Goal: Task Accomplishment & Management: Manage account settings

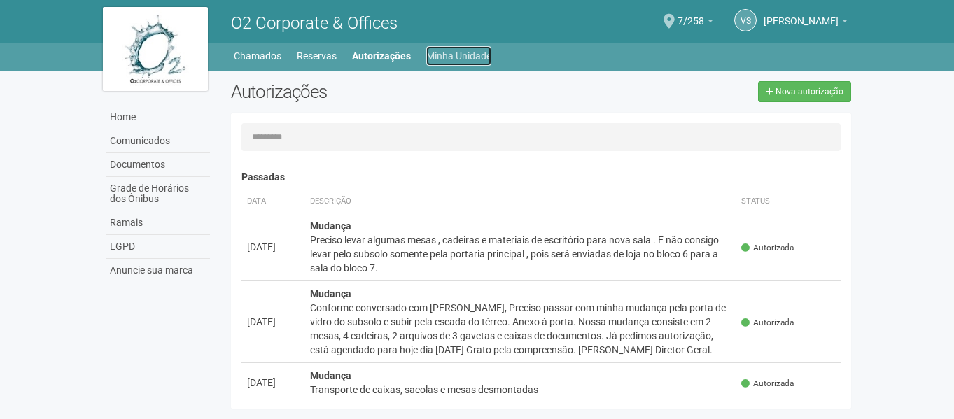
click at [474, 55] on link "Minha Unidade" at bounding box center [458, 56] width 65 height 20
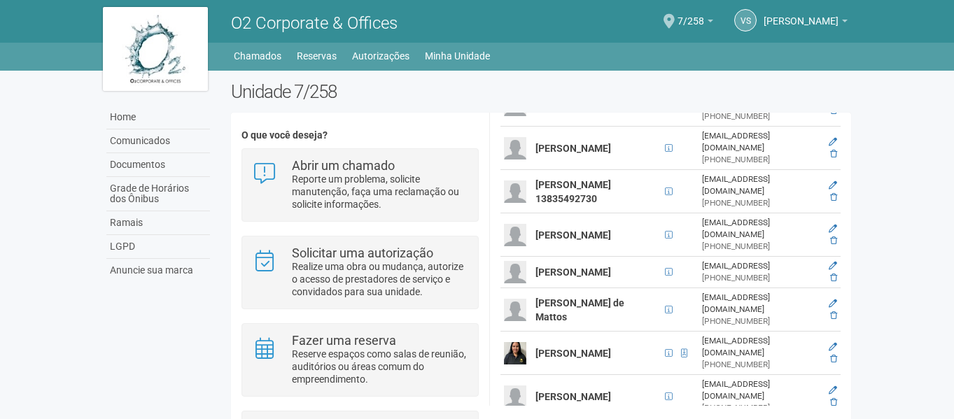
scroll to position [287, 0]
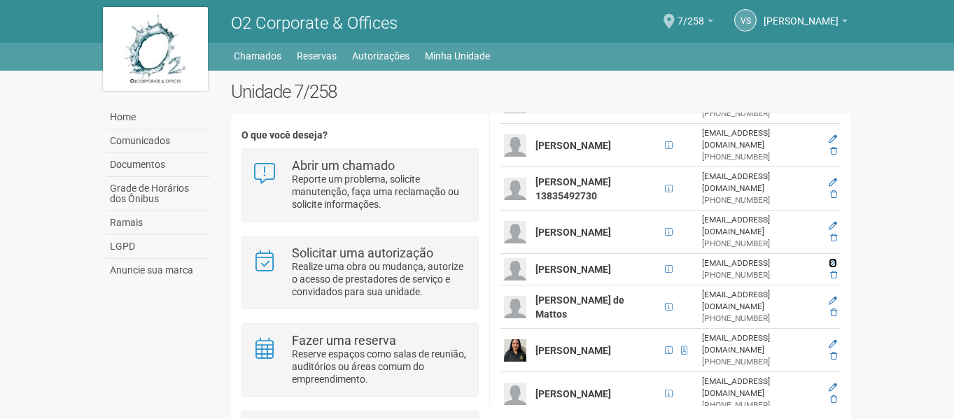
click at [828, 259] on icon at bounding box center [832, 263] width 8 height 8
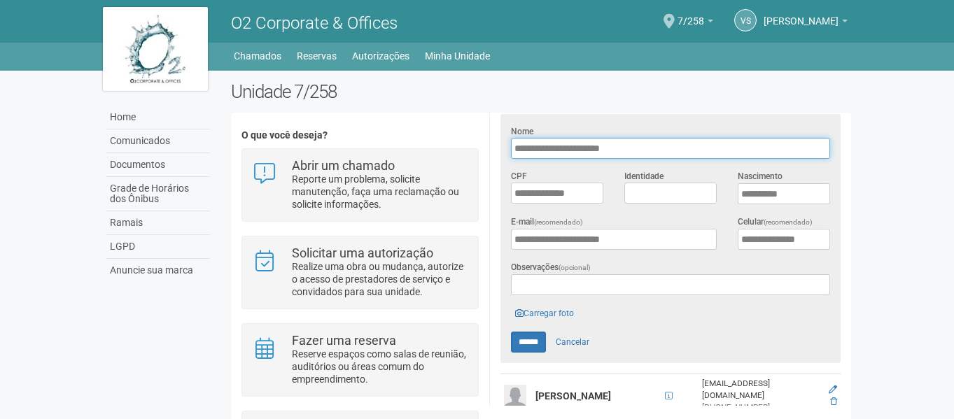
scroll to position [248, 0]
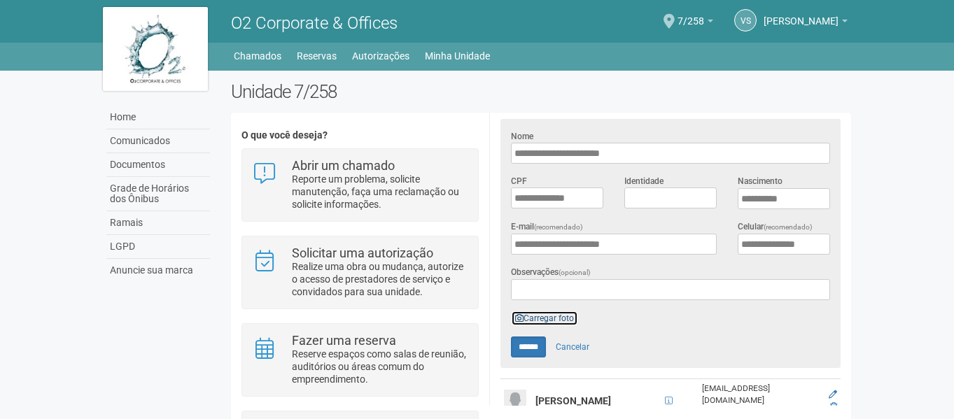
click at [559, 318] on link "Carregar foto" at bounding box center [544, 318] width 67 height 15
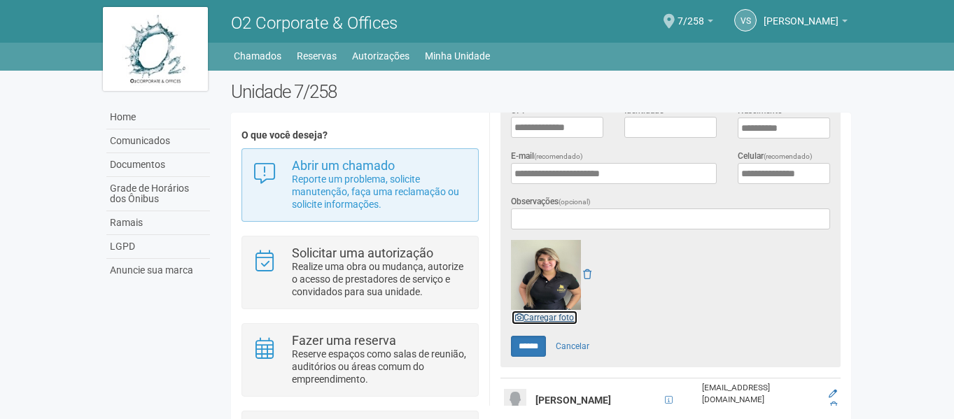
scroll to position [318, 0]
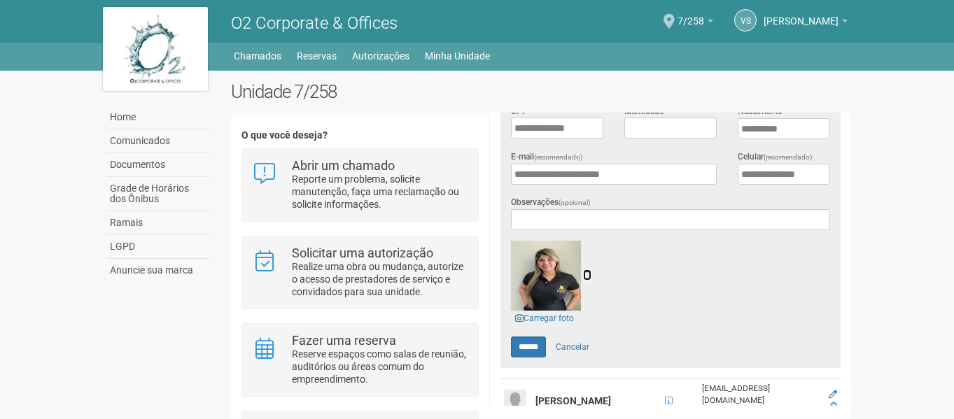
click at [587, 271] on icon at bounding box center [587, 275] width 8 height 10
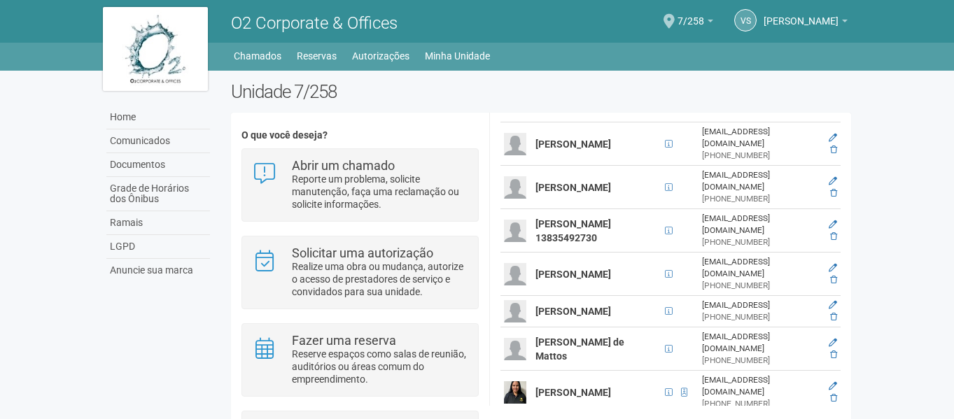
scroll to position [527, 0]
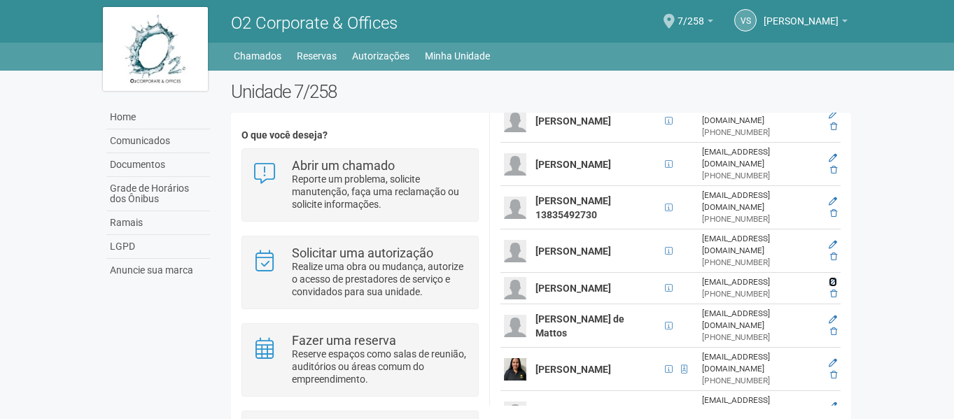
click at [830, 278] on icon at bounding box center [832, 282] width 8 height 8
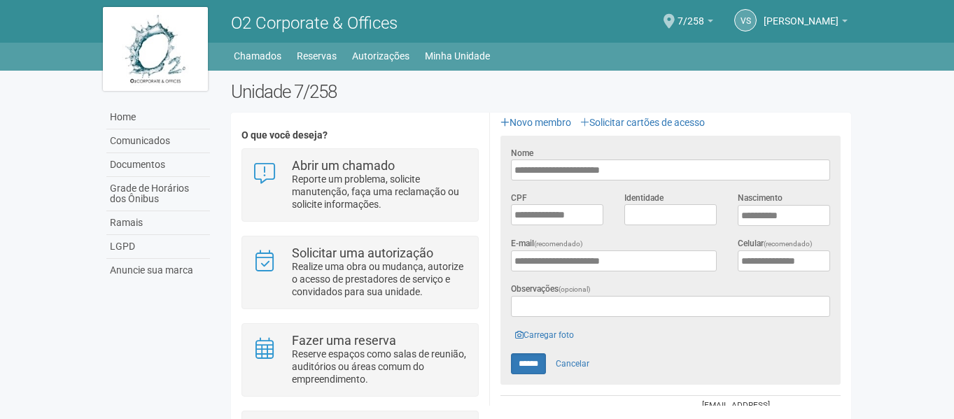
scroll to position [350, 0]
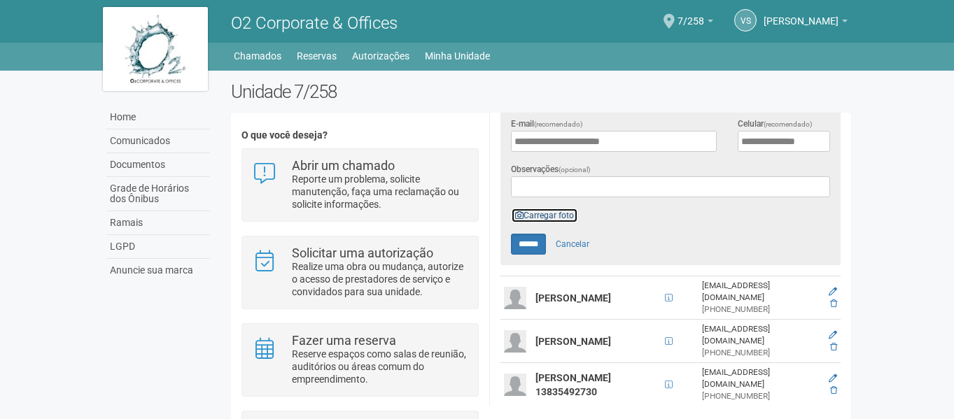
click at [547, 215] on link "Carregar foto" at bounding box center [544, 215] width 67 height 15
click at [542, 211] on link "Carregar foto" at bounding box center [544, 215] width 67 height 15
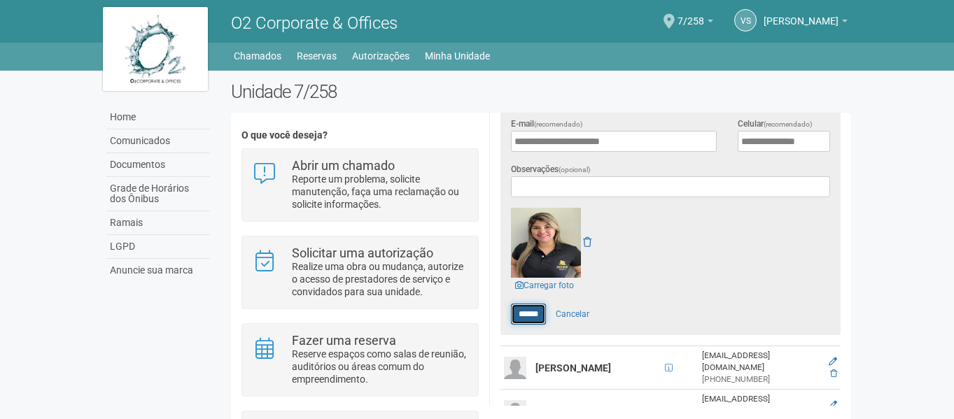
click at [534, 309] on input "******" at bounding box center [528, 314] width 35 height 21
type input "******"
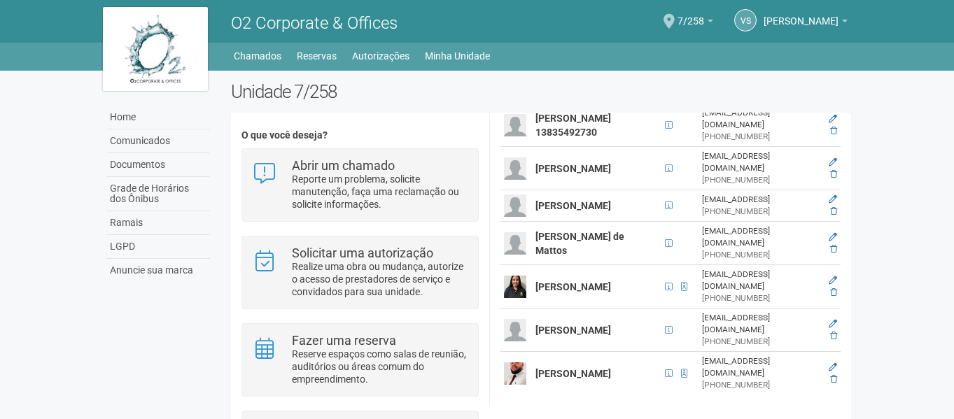
scroll to position [287, 0]
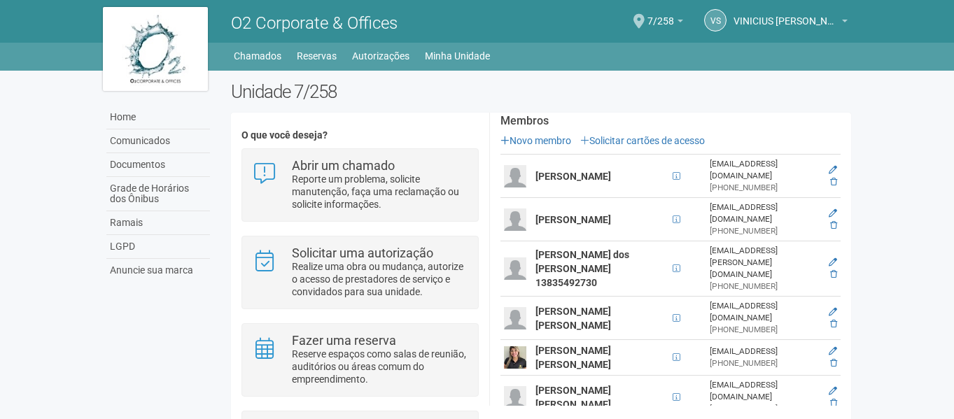
scroll to position [287, 0]
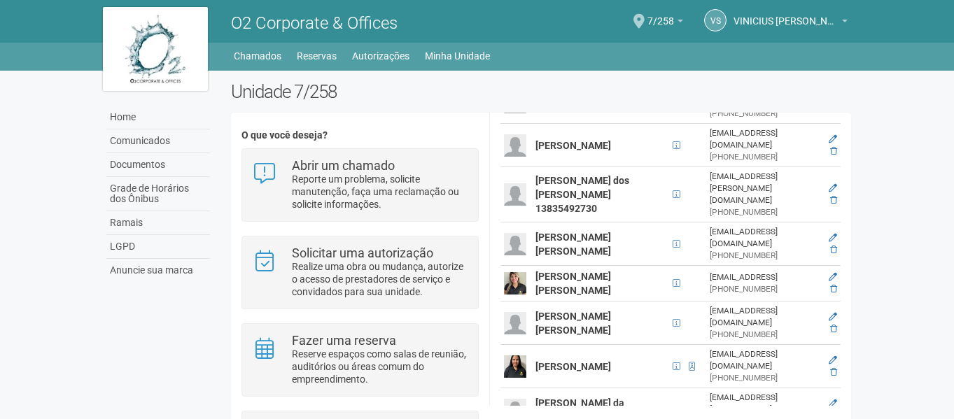
click at [828, 167] on td at bounding box center [831, 194] width 18 height 55
click at [830, 184] on icon at bounding box center [832, 188] width 8 height 8
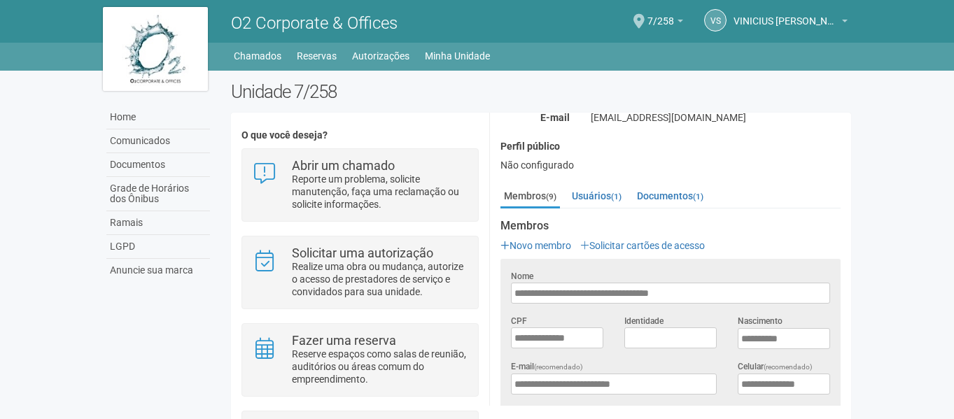
scroll to position [0, 0]
drag, startPoint x: 703, startPoint y: 292, endPoint x: 630, endPoint y: 288, distance: 72.9
click at [630, 288] on input "**********" at bounding box center [670, 293] width 319 height 21
click at [652, 290] on input "**********" at bounding box center [670, 293] width 319 height 21
click at [631, 291] on input "**********" at bounding box center [670, 293] width 319 height 21
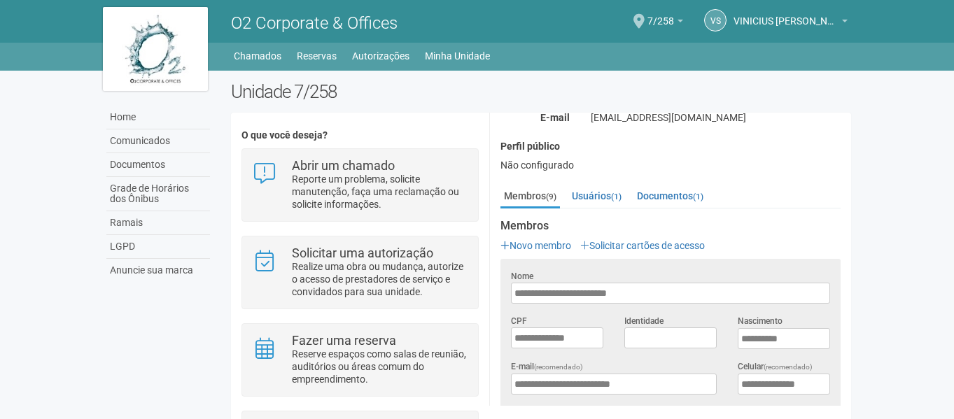
type input "**********"
click at [745, 97] on h2 "Unidade 7/258" at bounding box center [541, 91] width 621 height 21
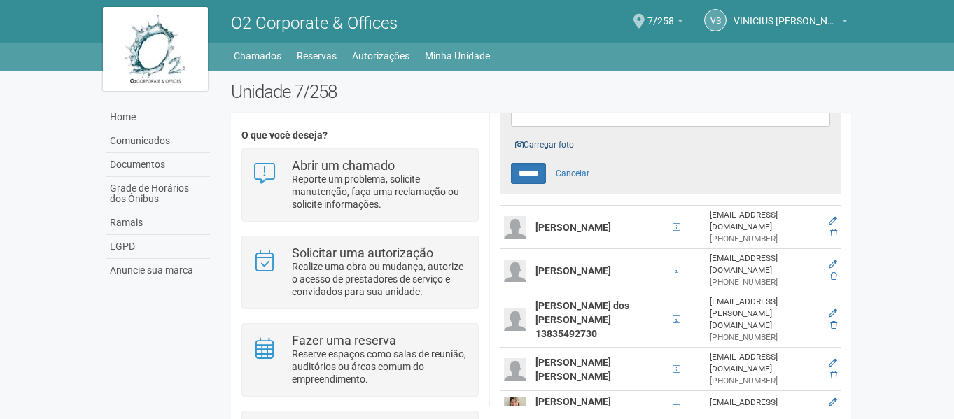
scroll to position [388, 0]
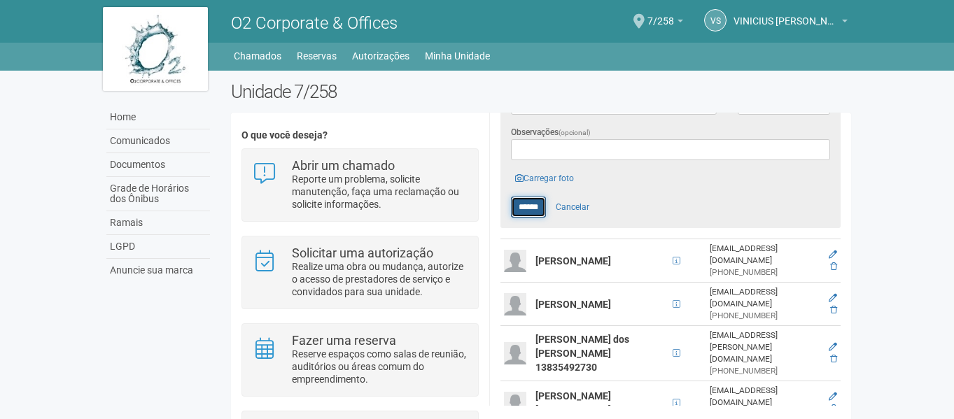
click at [534, 202] on input "******" at bounding box center [528, 207] width 35 height 21
type input "******"
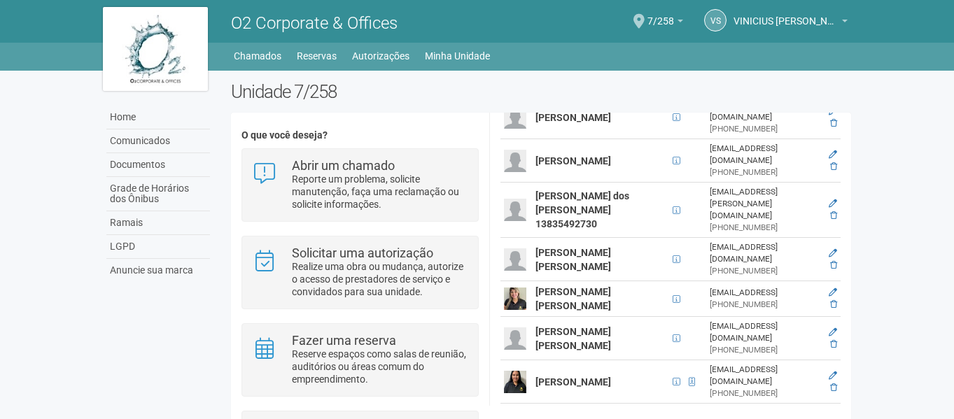
scroll to position [287, 0]
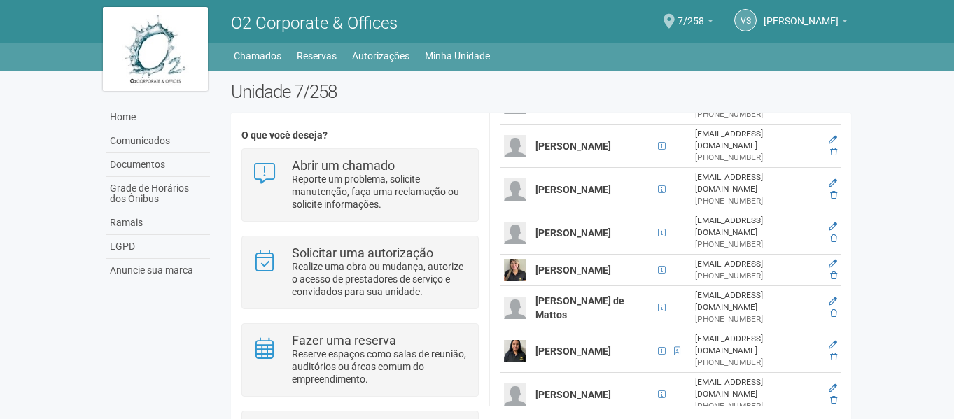
scroll to position [287, 0]
drag, startPoint x: 907, startPoint y: 113, endPoint x: 820, endPoint y: 127, distance: 88.6
click at [909, 113] on body "Aguarde... O2 Corporate & Offices VS VINICIUS SANTOS DA ROCHA CORREA VINICIUS S…" at bounding box center [477, 209] width 954 height 419
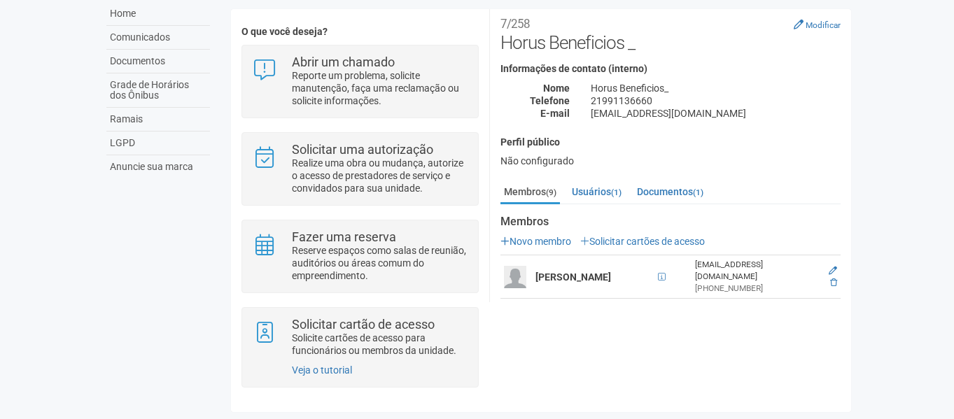
scroll to position [0, 0]
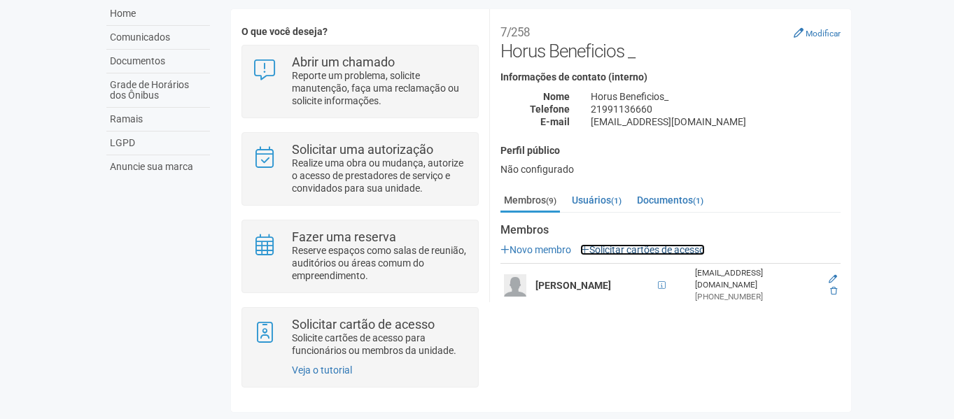
click at [657, 250] on link "Solicitar cartões de acesso" at bounding box center [642, 249] width 125 height 11
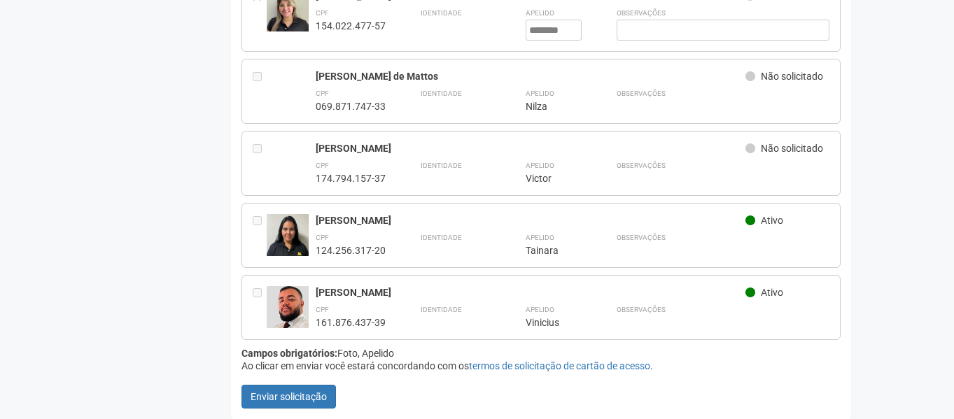
scroll to position [461, 0]
click at [310, 390] on button "Enviar solicitação" at bounding box center [288, 396] width 94 height 24
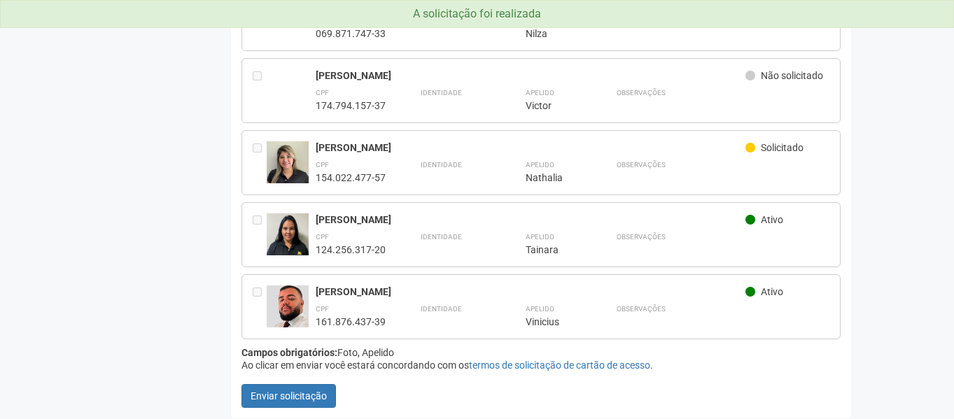
scroll to position [0, 0]
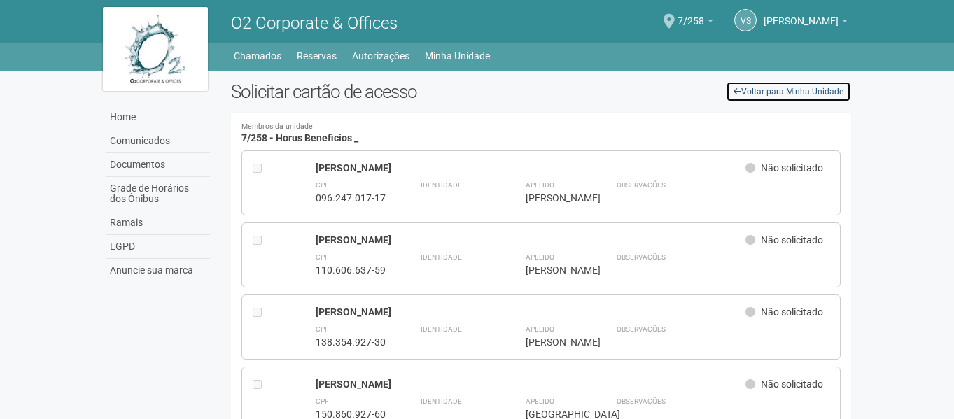
click at [776, 96] on link "Voltar para Minha Unidade" at bounding box center [787, 91] width 125 height 21
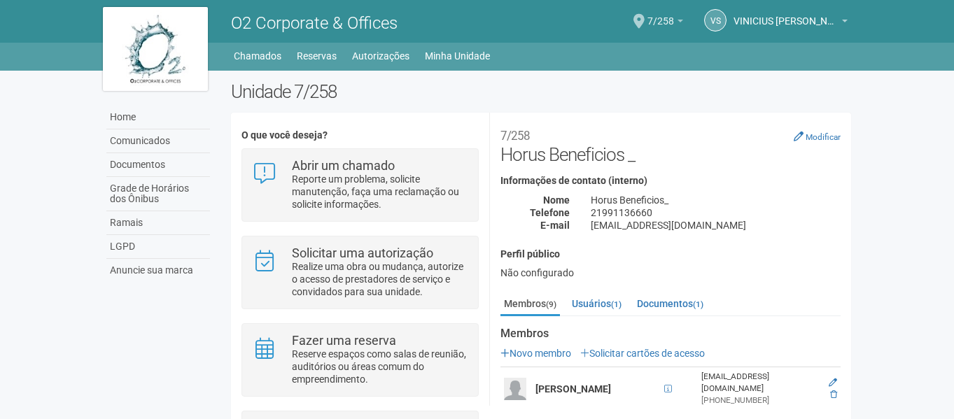
click at [674, 17] on link "7/258" at bounding box center [665, 22] width 36 height 11
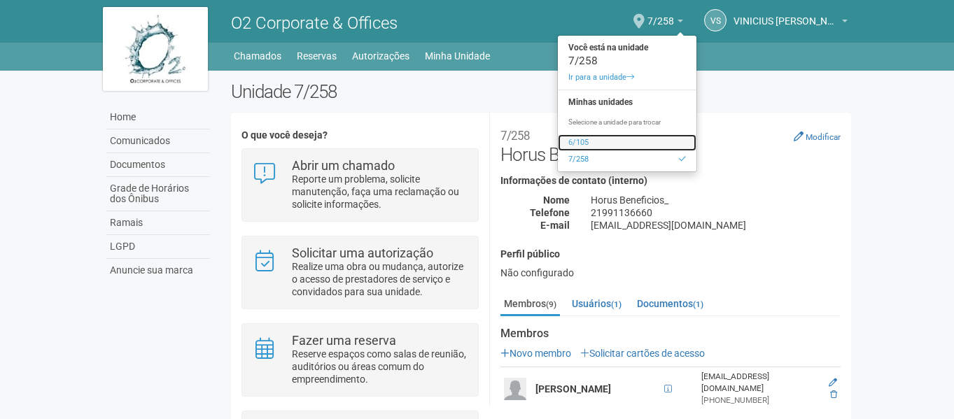
click at [593, 143] on link "6/105" at bounding box center [627, 142] width 139 height 17
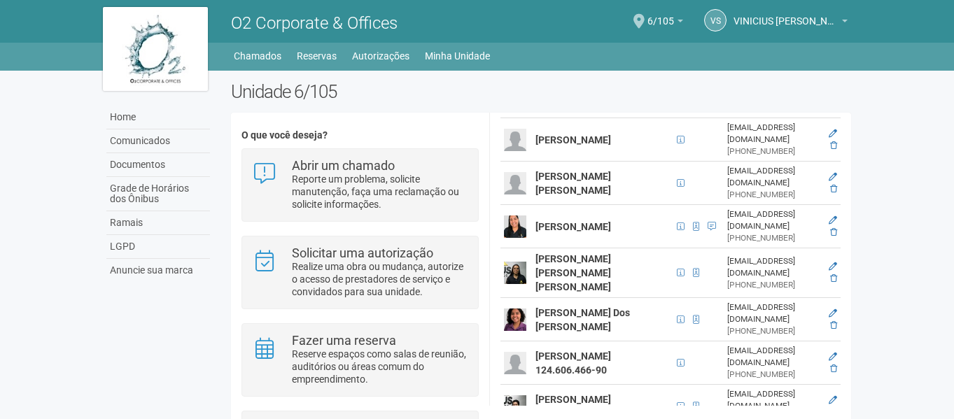
scroll to position [490, 0]
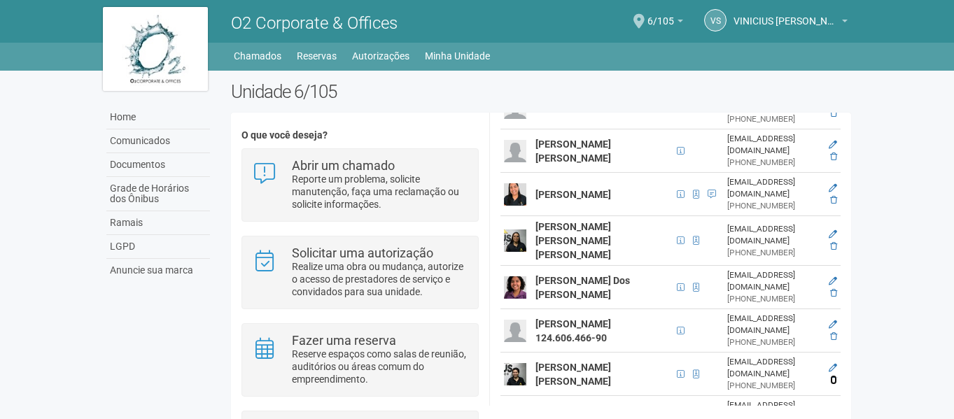
click at [830, 376] on icon at bounding box center [833, 380] width 7 height 8
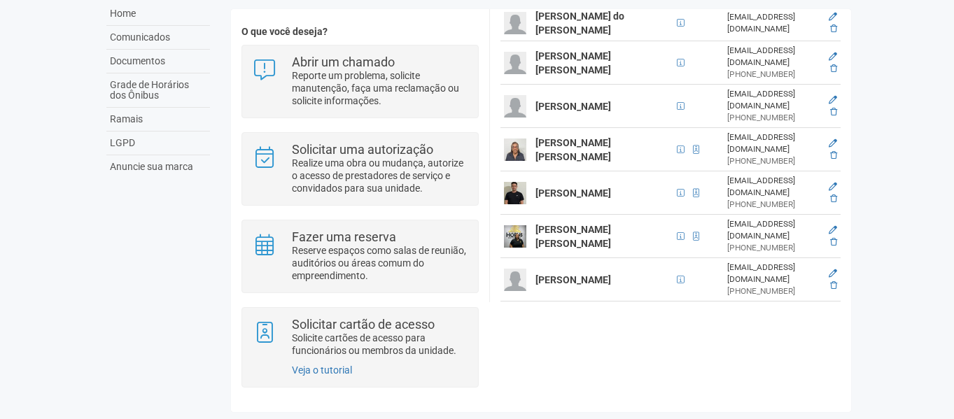
scroll to position [0, 0]
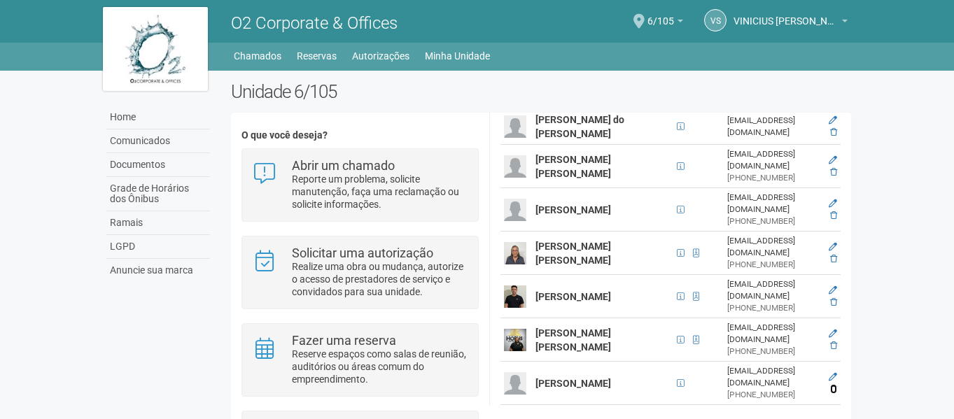
click at [830, 385] on icon at bounding box center [833, 389] width 7 height 8
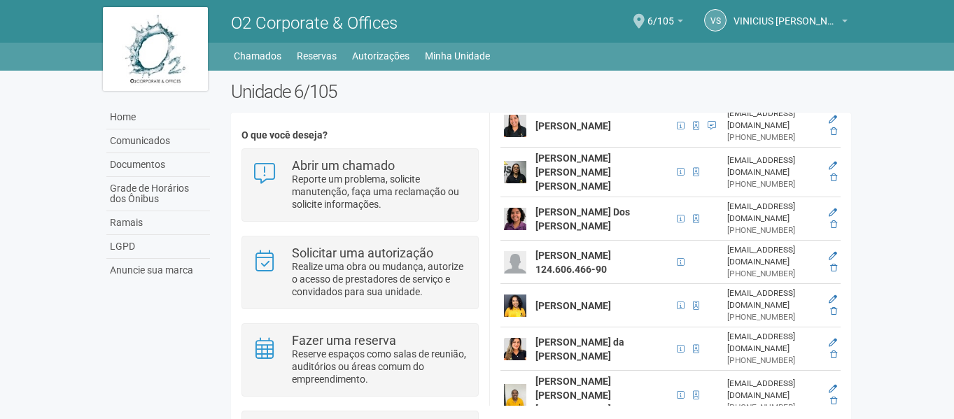
scroll to position [488, 0]
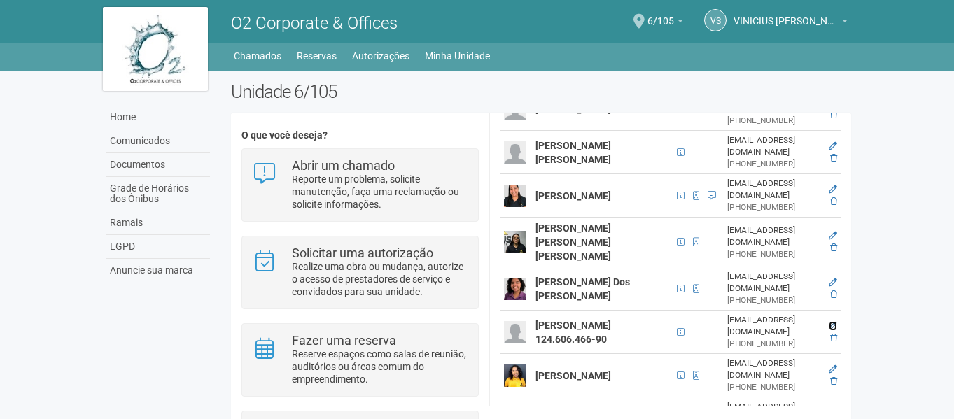
click at [828, 322] on icon at bounding box center [832, 326] width 8 height 8
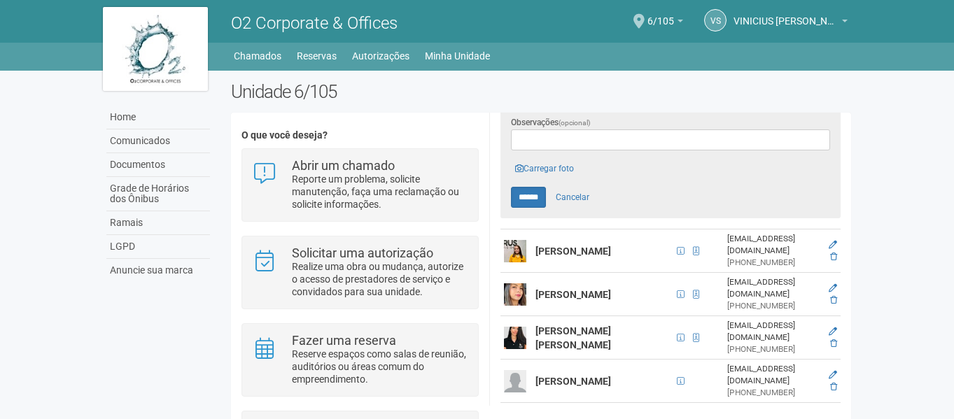
scroll to position [605, 0]
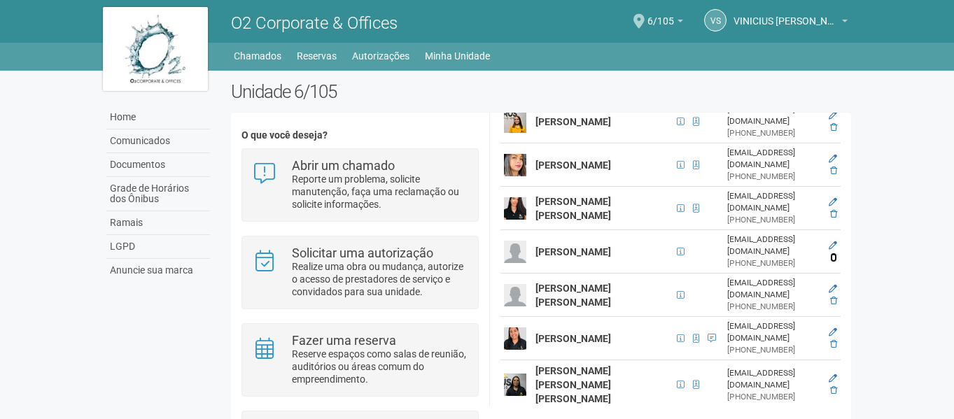
click at [833, 253] on icon at bounding box center [833, 257] width 7 height 8
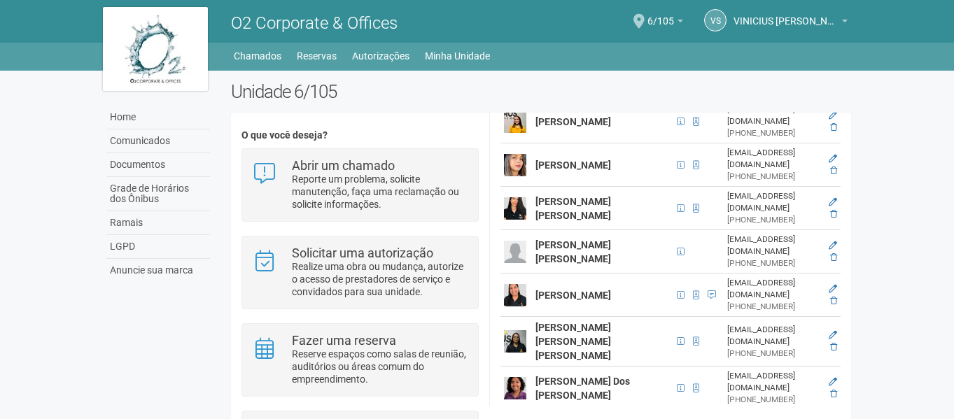
scroll to position [745, 0]
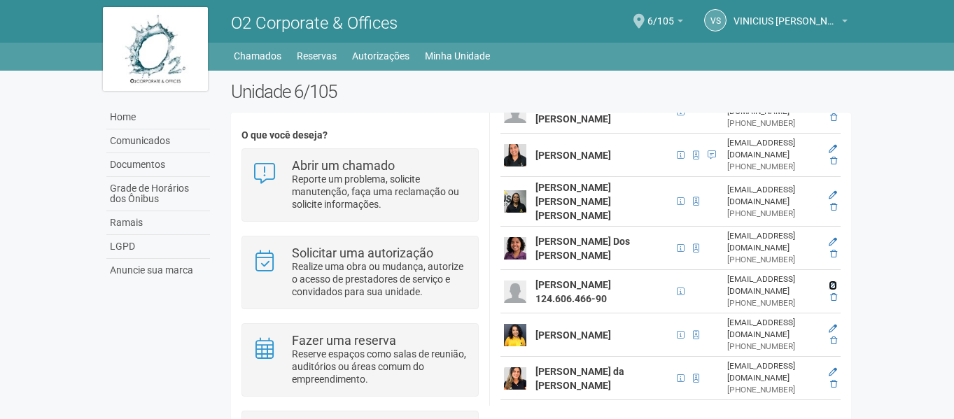
click at [829, 281] on icon at bounding box center [832, 285] width 8 height 8
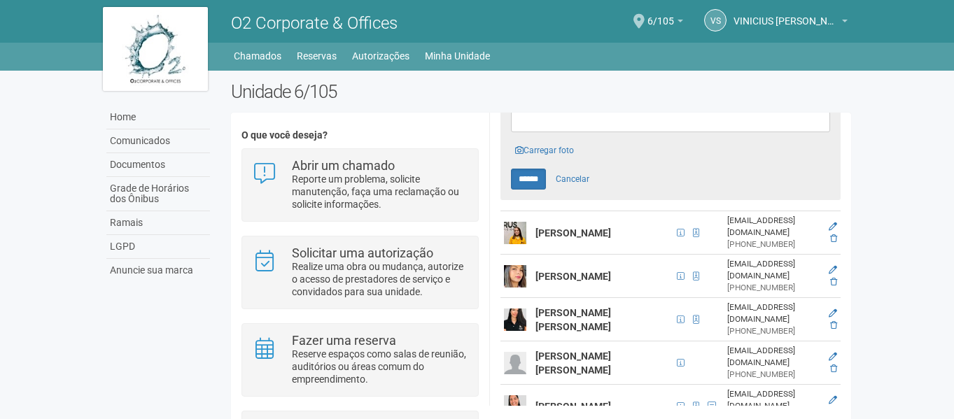
scroll to position [498, 0]
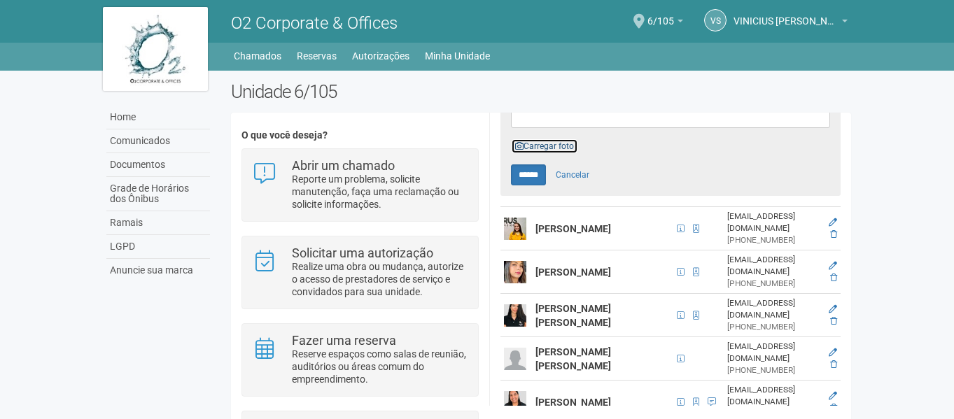
click at [530, 144] on link "Carregar foto" at bounding box center [544, 146] width 67 height 15
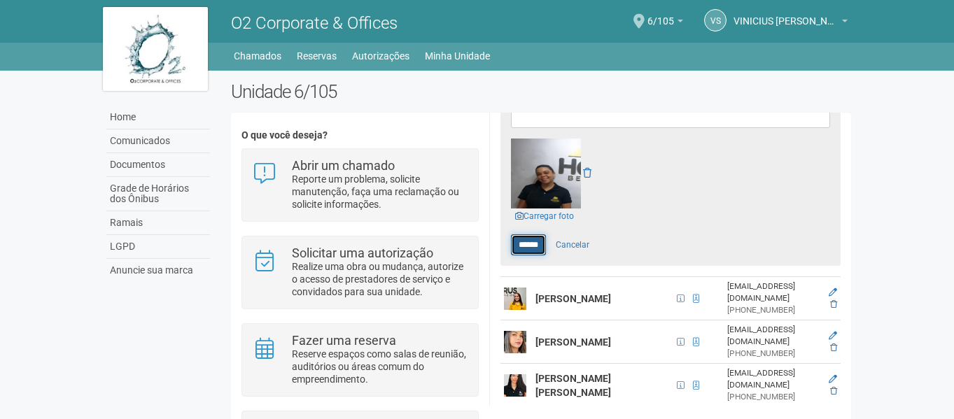
click at [534, 239] on input "******" at bounding box center [528, 244] width 35 height 21
type input "******"
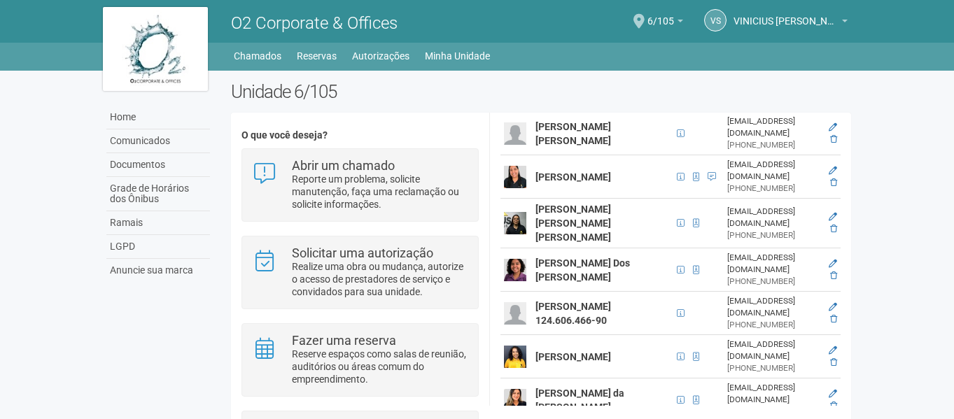
scroll to position [493, 0]
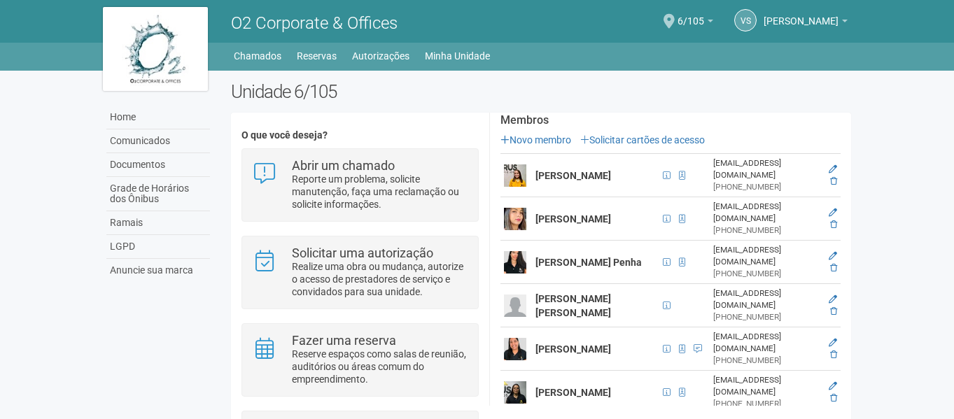
scroll to position [243, 0]
